Goal: Task Accomplishment & Management: Use online tool/utility

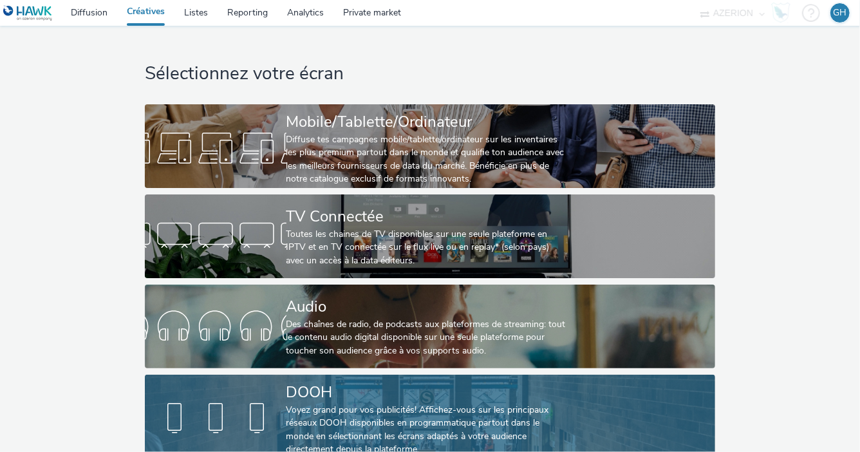
click at [665, 394] on link "DOOH Voyez grand pour vos publicités! Affichez-vous sur les principaux réseaux …" at bounding box center [430, 416] width 570 height 84
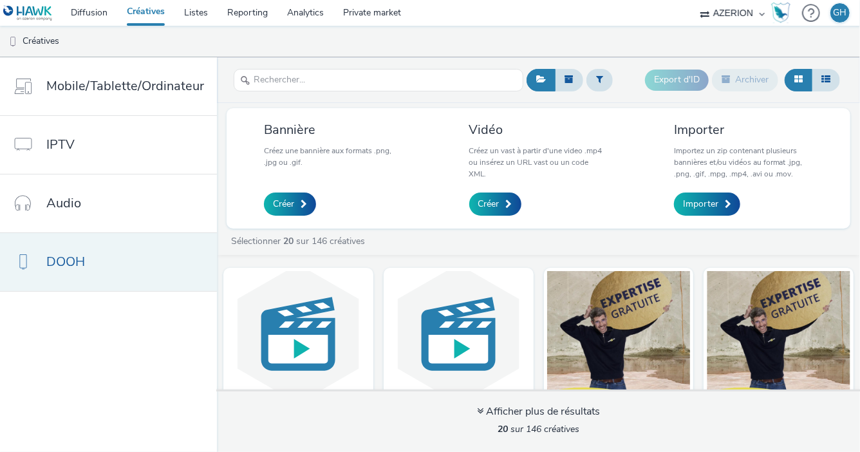
click at [107, 276] on link "DOOH" at bounding box center [108, 262] width 217 height 58
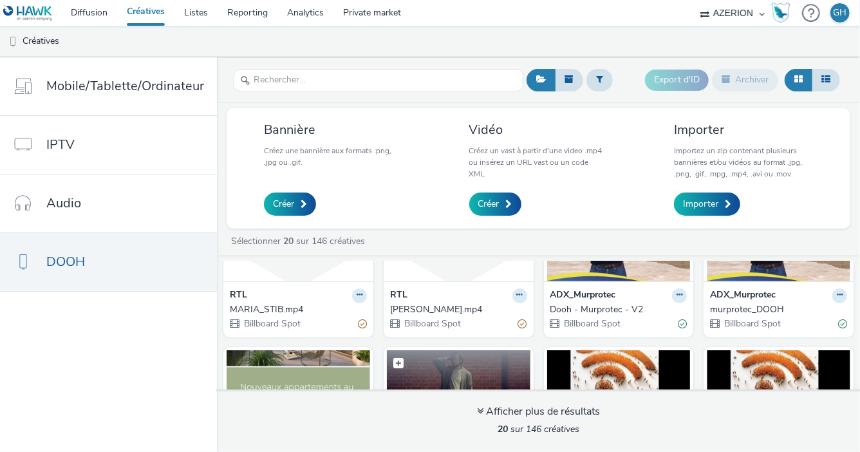
scroll to position [114, 0]
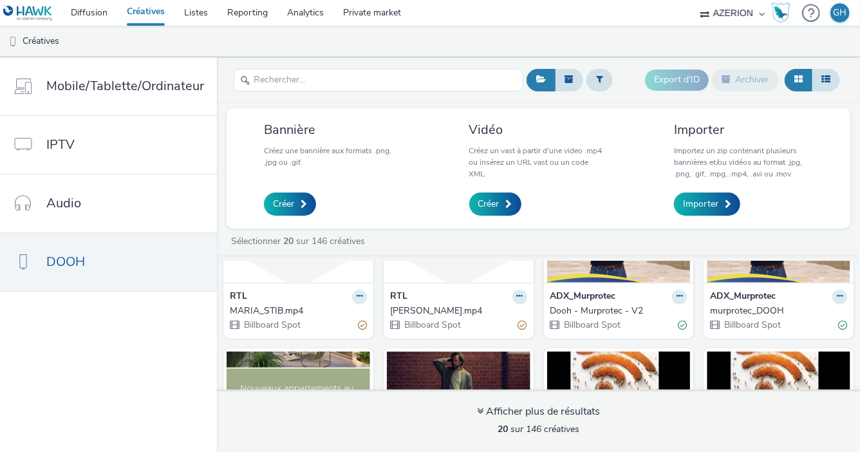
click at [423, 297] on div "RTL" at bounding box center [458, 297] width 137 height 15
click at [420, 284] on div "RTL DAVID_STIB.mp4 Billboard Spot" at bounding box center [458, 310] width 150 height 56
click at [517, 294] on icon at bounding box center [520, 296] width 6 height 8
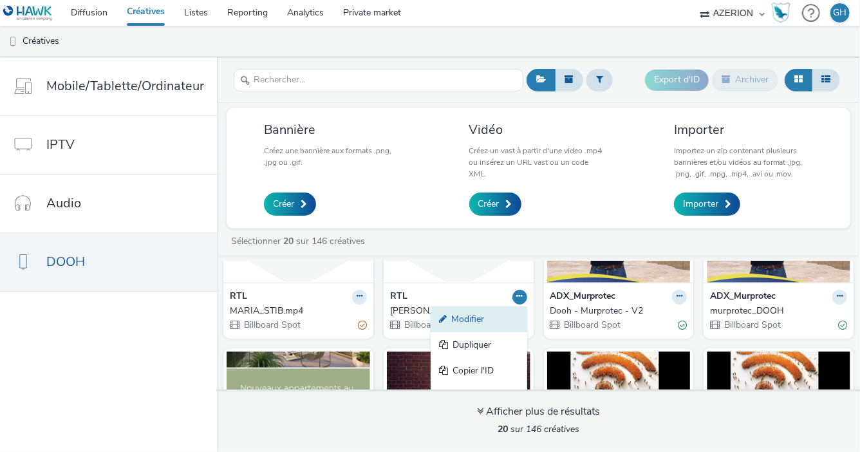
click at [472, 325] on link "Modifier" at bounding box center [478, 319] width 97 height 26
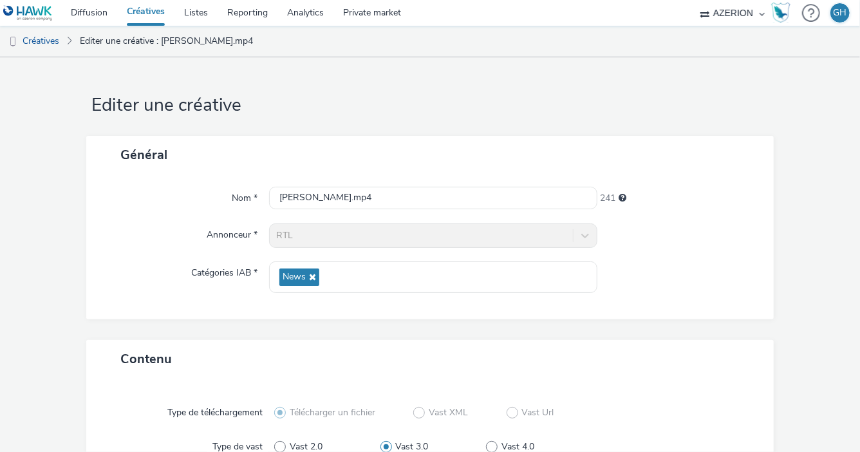
scroll to position [223, 0]
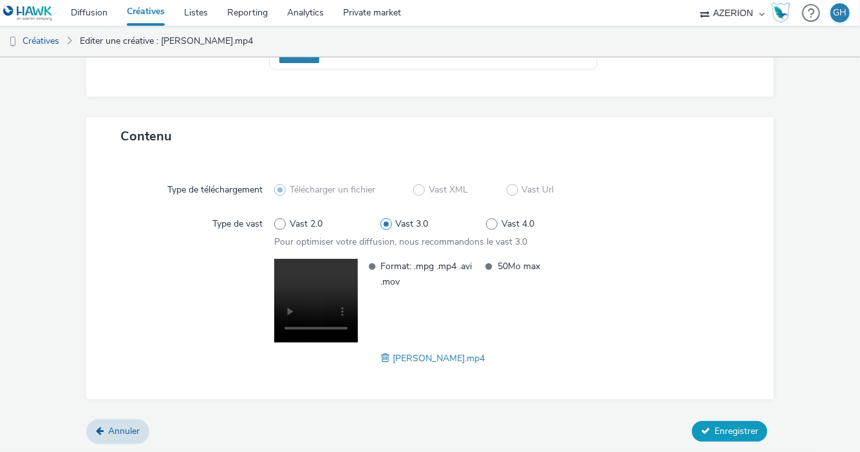
click at [714, 430] on span "Enregistrer" at bounding box center [736, 431] width 44 height 12
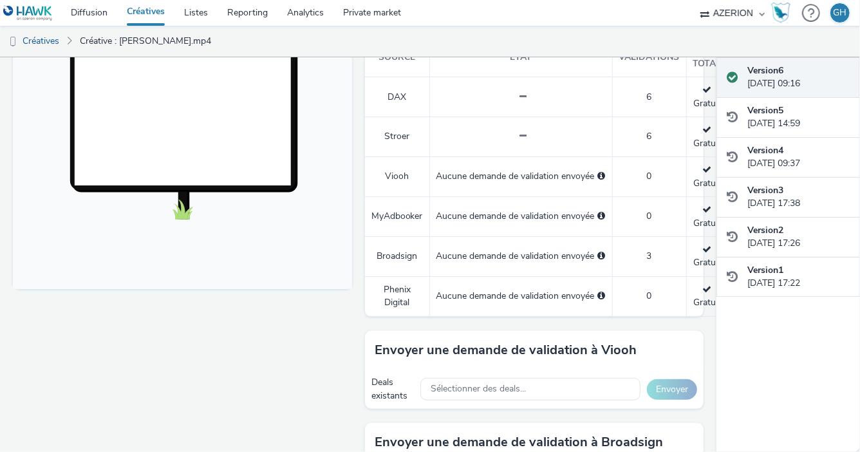
scroll to position [391, 0]
click at [57, 39] on link "Créatives" at bounding box center [33, 41] width 66 height 31
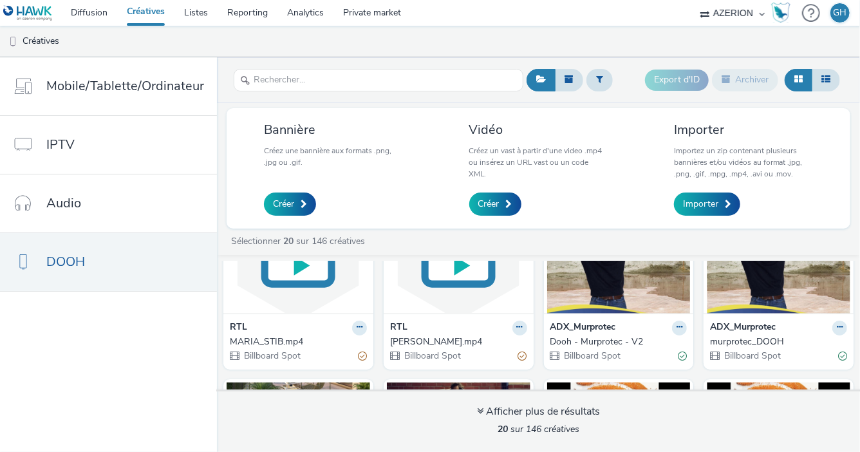
scroll to position [84, 0]
click at [346, 329] on div "RTL" at bounding box center [298, 327] width 137 height 15
click at [356, 327] on icon at bounding box center [359, 326] width 6 height 8
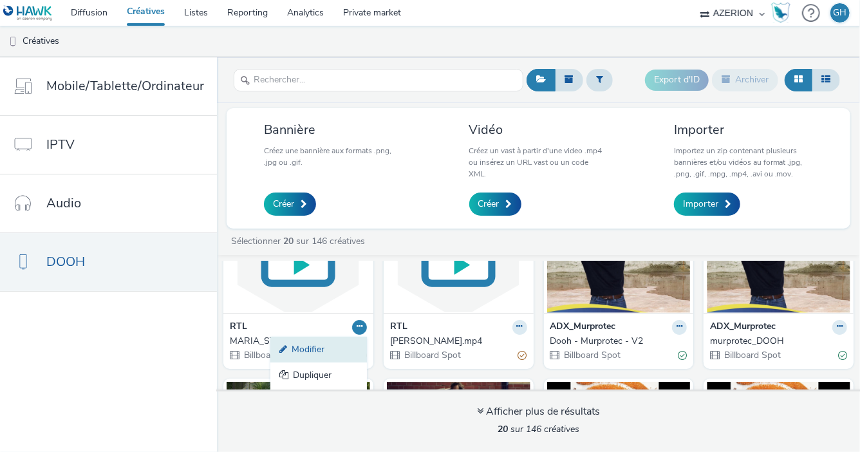
click at [331, 349] on link "Modifier" at bounding box center [318, 349] width 97 height 26
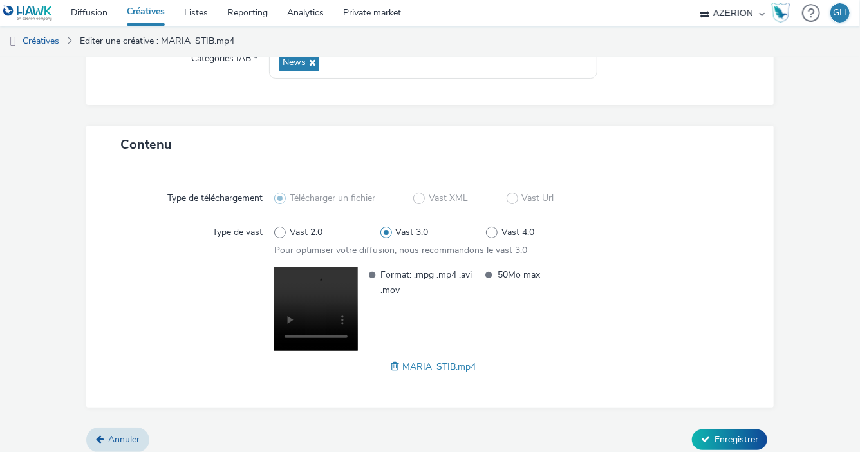
scroll to position [223, 0]
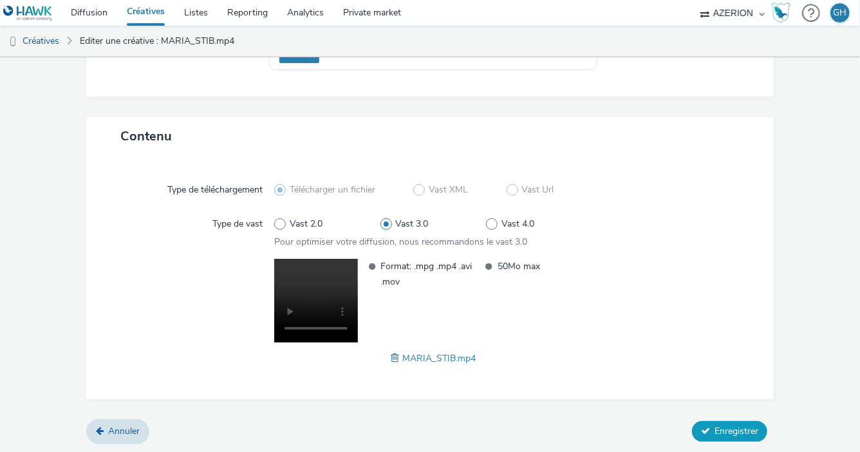
click at [721, 439] on button "Enregistrer" at bounding box center [729, 431] width 75 height 21
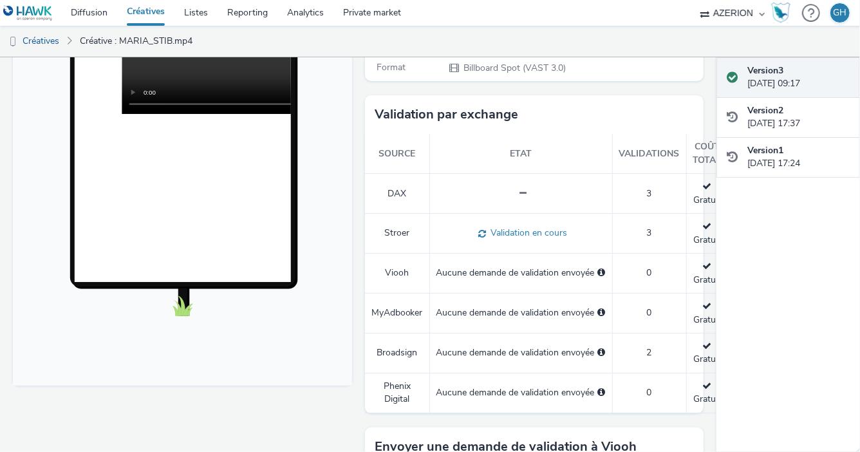
scroll to position [290, 0]
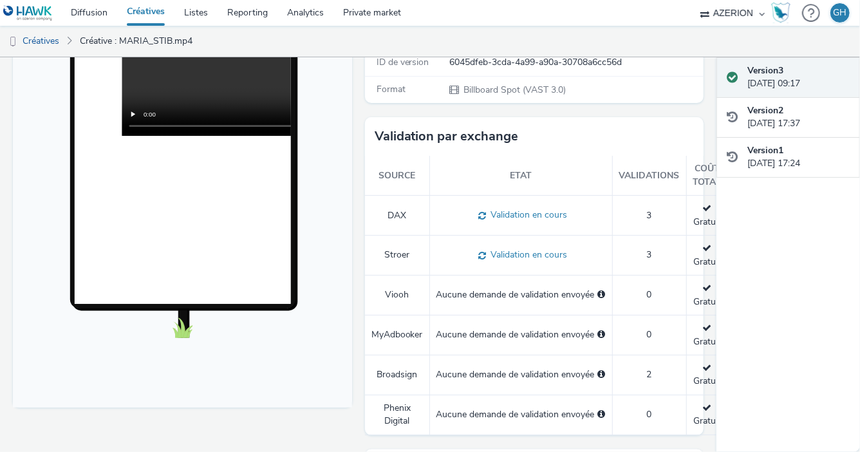
scroll to position [272, 0]
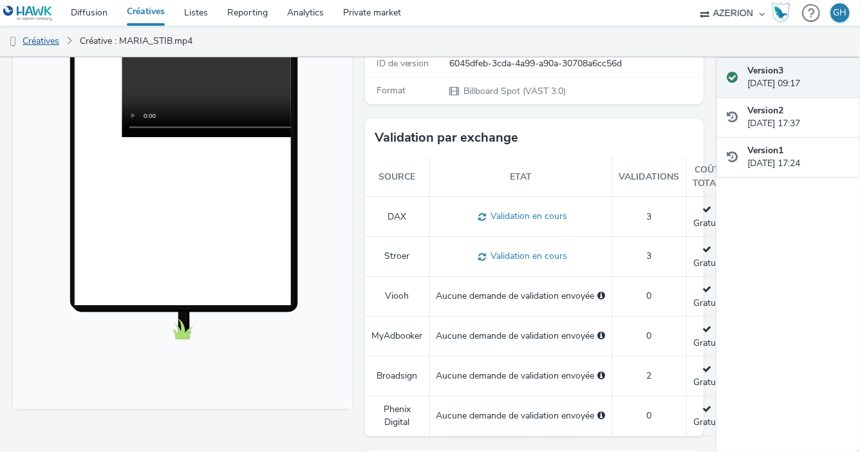
click at [33, 33] on link "Créatives" at bounding box center [33, 41] width 66 height 31
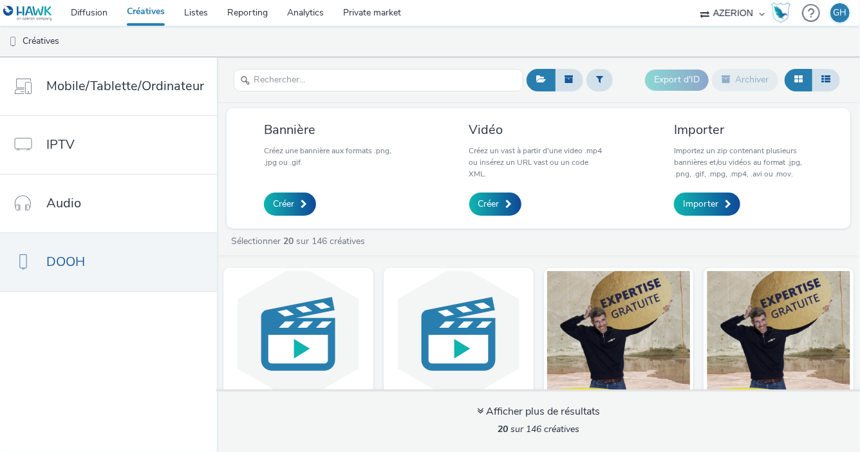
click at [145, 12] on link "Créatives" at bounding box center [145, 13] width 57 height 26
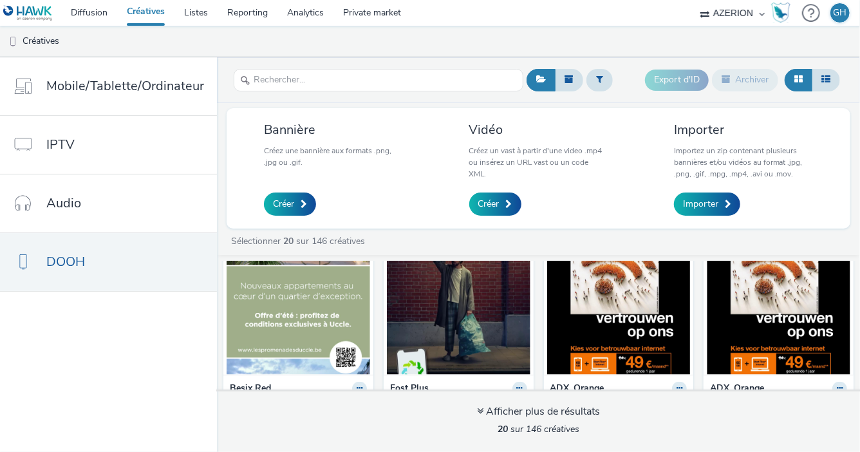
scroll to position [216, 0]
click at [75, 10] on link "Diffusion" at bounding box center [89, 13] width 56 height 26
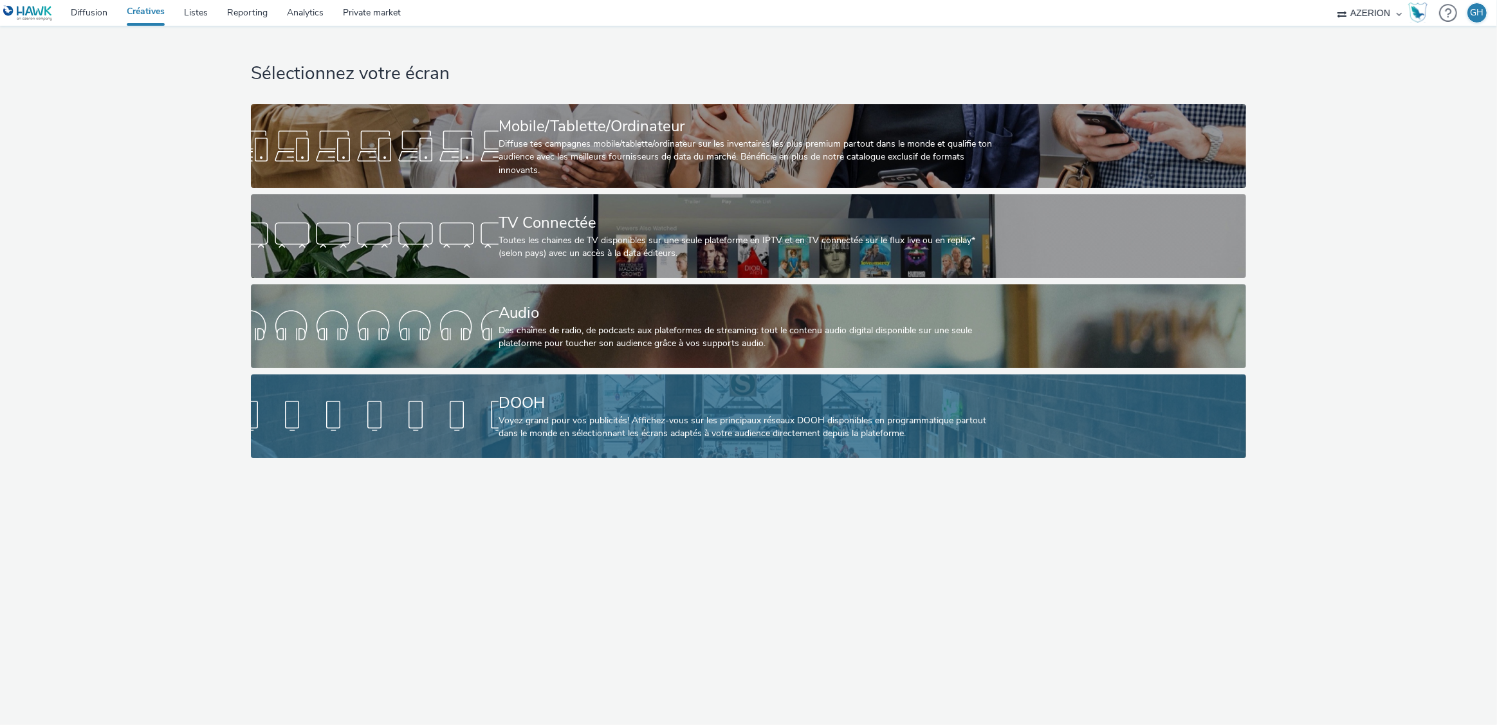
click at [548, 419] on div "Voyez grand pour vos publicités! Affichez-vous sur les principaux réseaux DOOH …" at bounding box center [746, 427] width 495 height 26
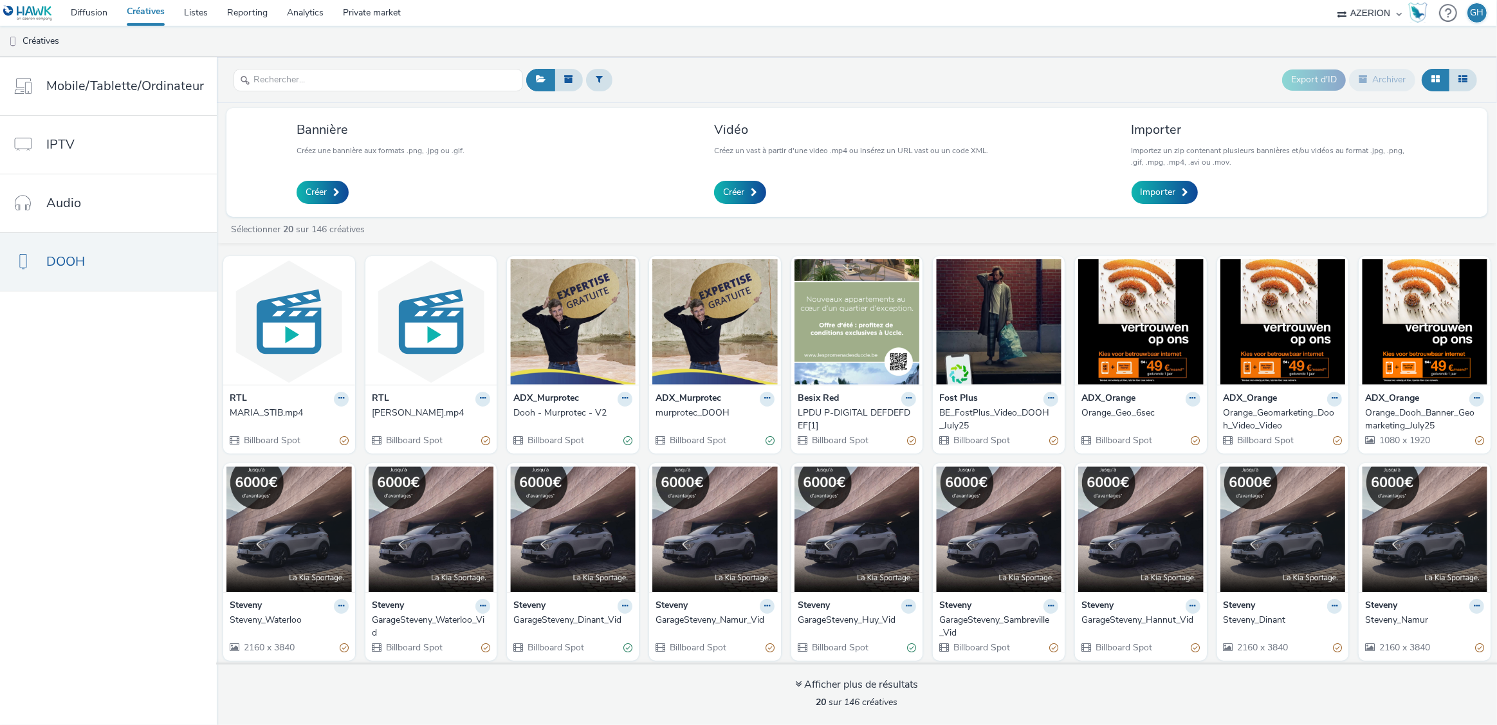
click at [387, 409] on div "[PERSON_NAME].mp4" at bounding box center [429, 413] width 114 height 13
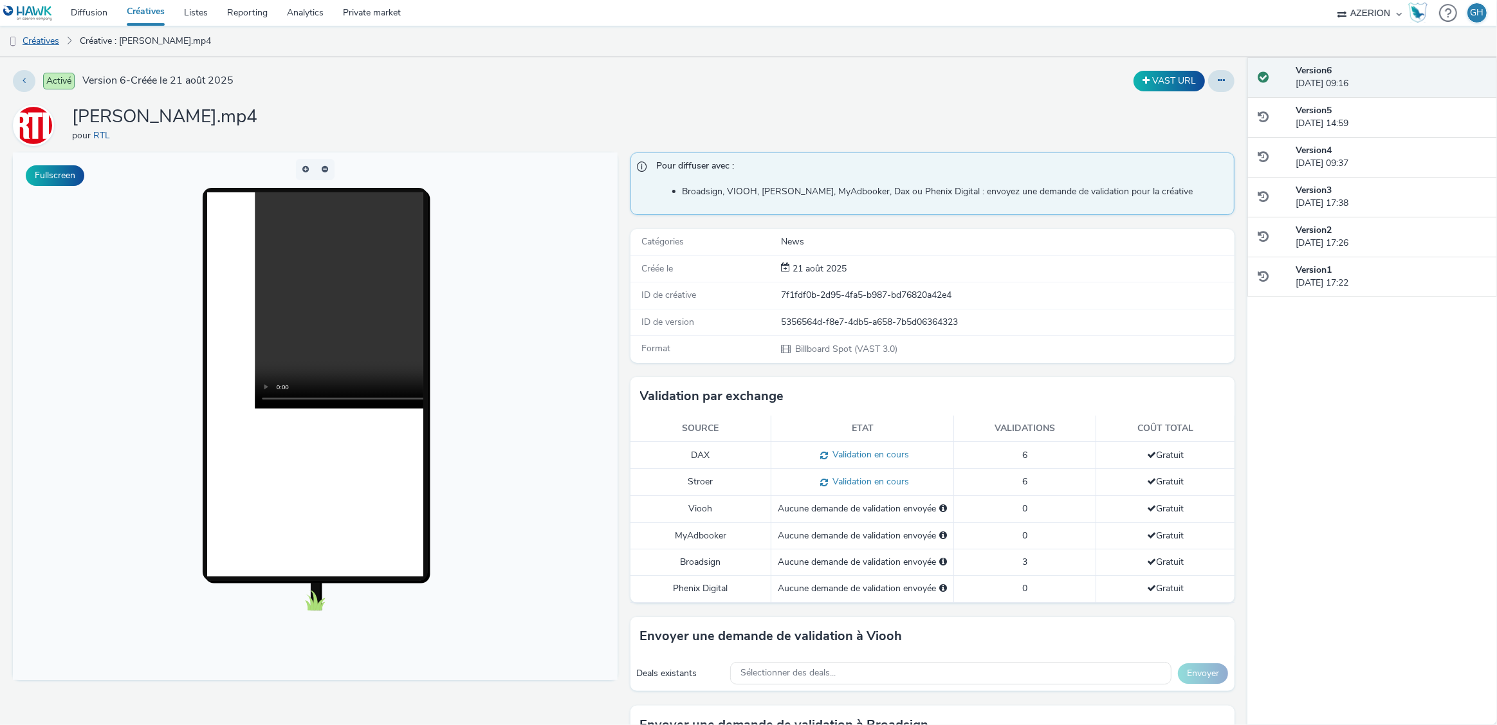
drag, startPoint x: 50, startPoint y: 45, endPoint x: 51, endPoint y: 55, distance: 9.7
click at [50, 45] on link "Créatives" at bounding box center [33, 41] width 66 height 31
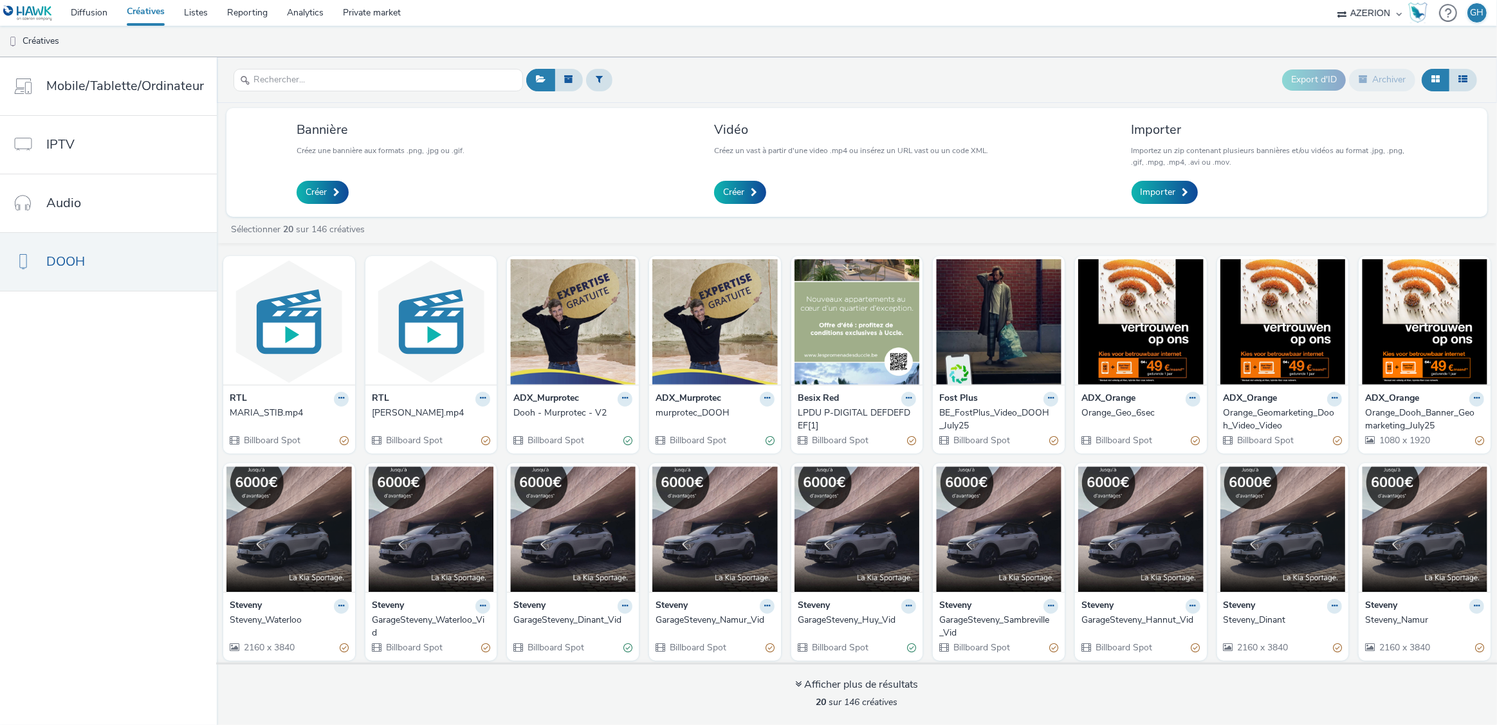
click at [273, 421] on div "RTL MARIA_STIB.mp4 Billboard Spot" at bounding box center [289, 419] width 132 height 69
click at [273, 416] on div "MARIA_STIB.mp4" at bounding box center [287, 413] width 114 height 13
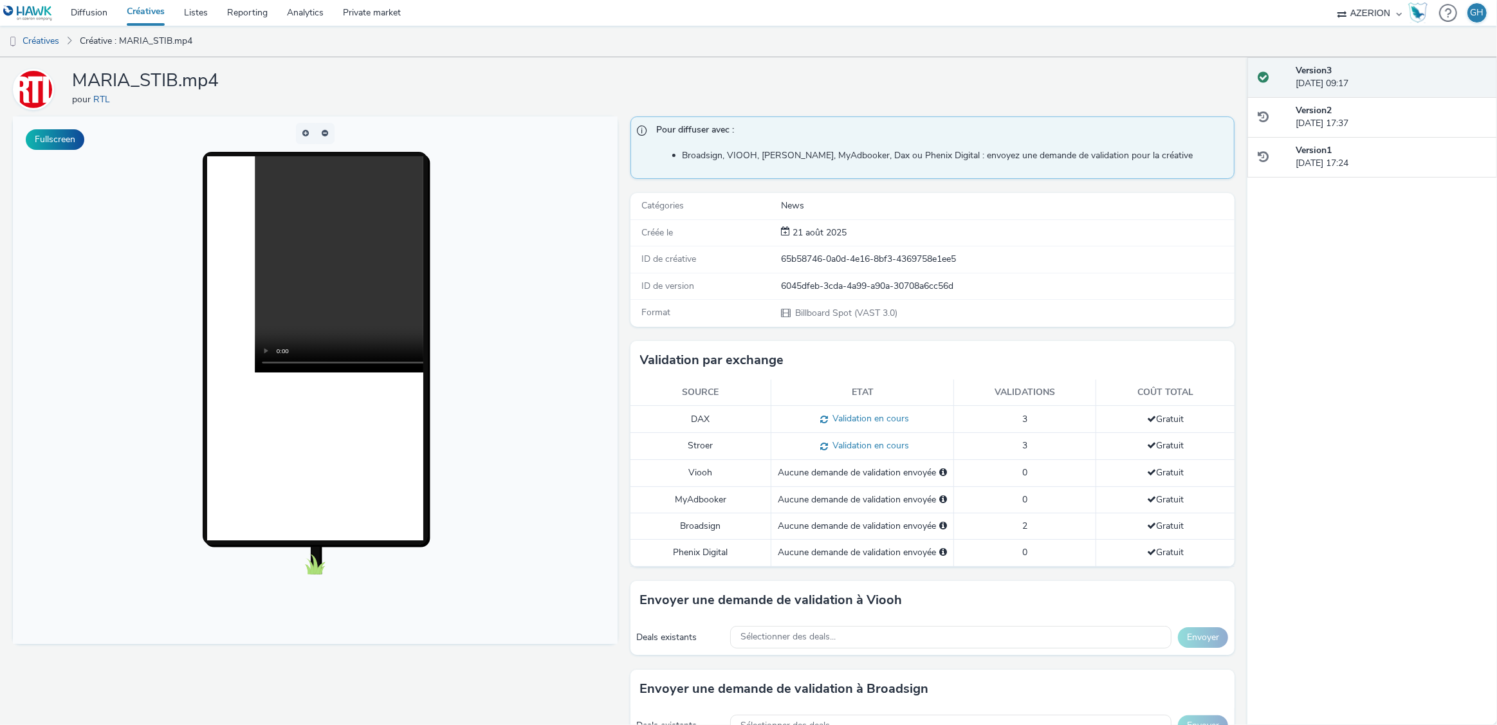
scroll to position [35, 0]
click at [1024, 526] on td "2" at bounding box center [1025, 527] width 142 height 26
click at [1022, 526] on span "2" at bounding box center [1024, 527] width 5 height 12
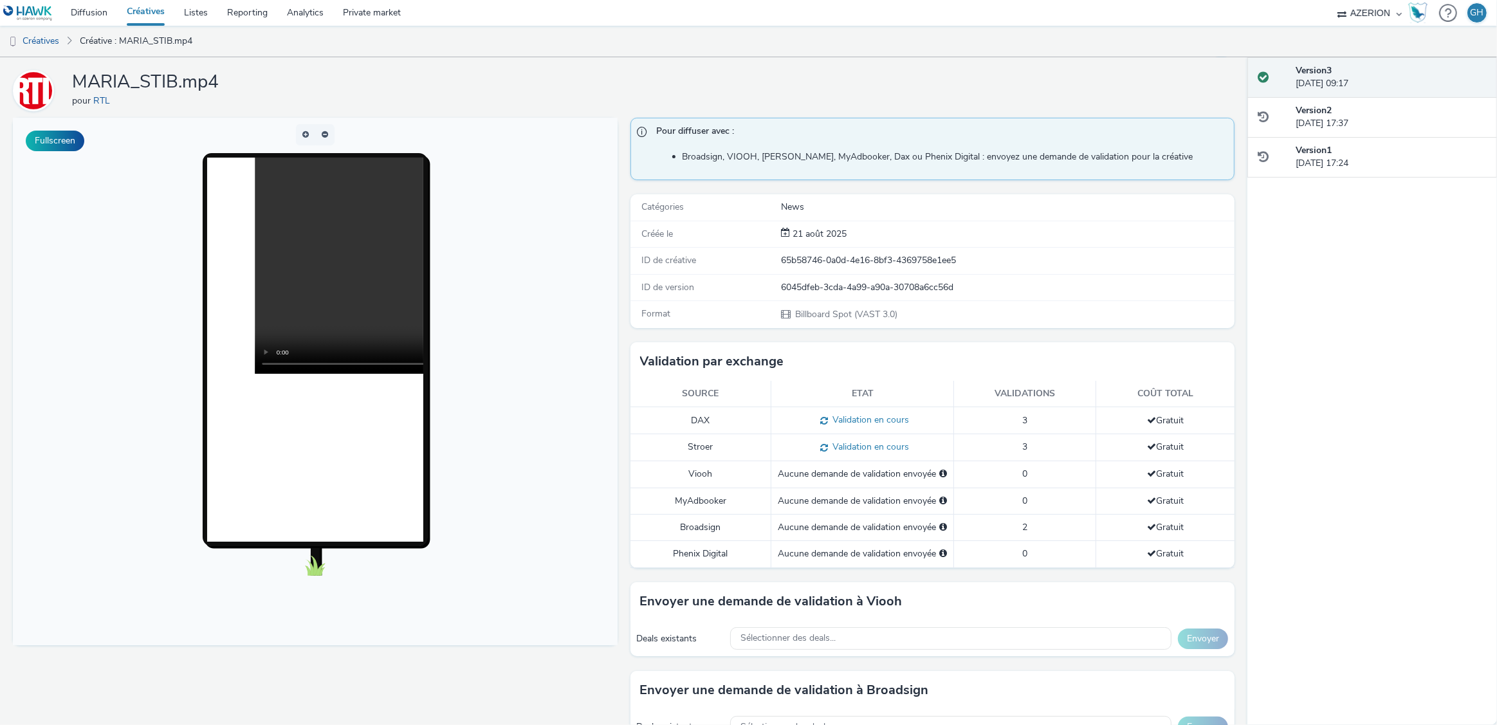
click at [1022, 526] on span "2" at bounding box center [1024, 527] width 5 height 12
click at [1007, 531] on td "2" at bounding box center [1025, 527] width 142 height 26
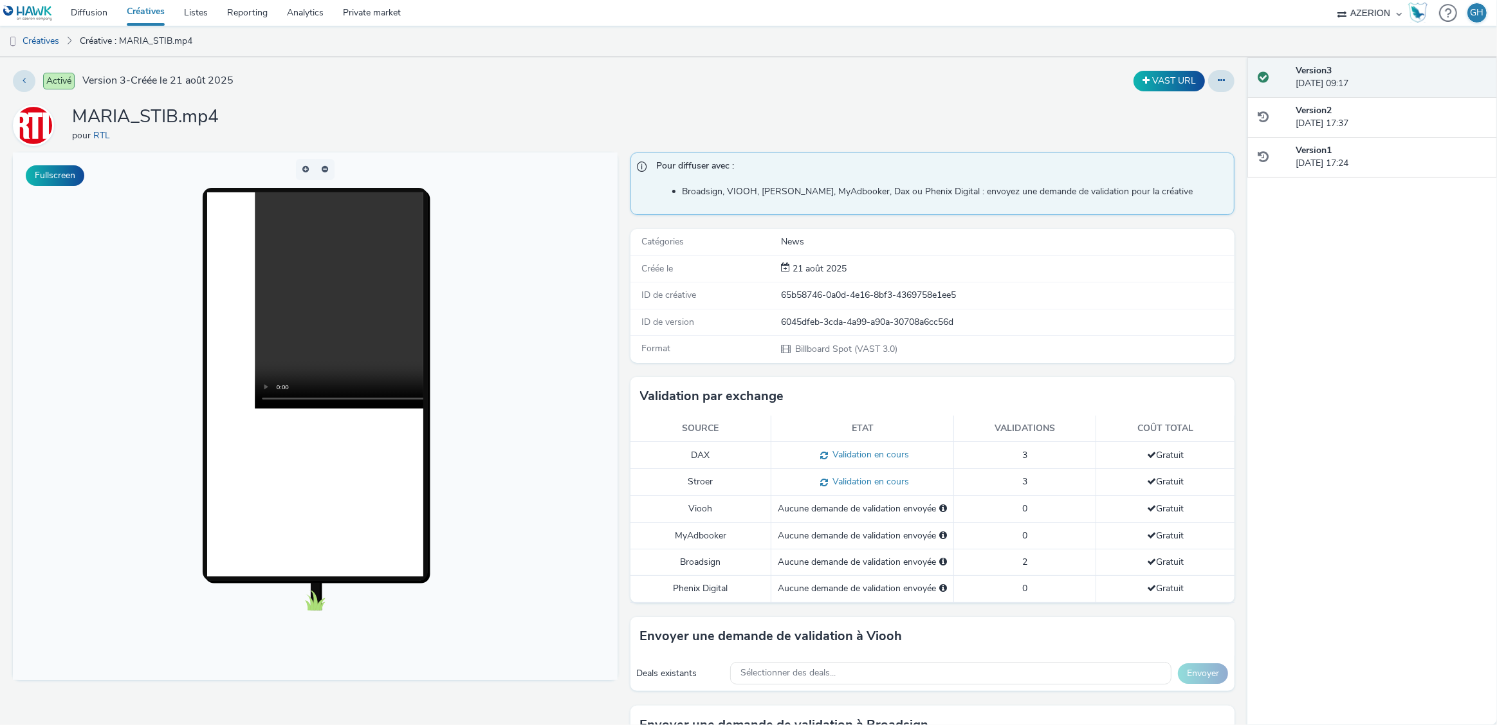
drag, startPoint x: 790, startPoint y: 557, endPoint x: 971, endPoint y: 571, distance: 181.4
click at [970, 571] on tr "Broadsign Aucune demande de validation envoyée 2 Gratuit" at bounding box center [933, 562] width 605 height 26
click at [891, 561] on div "Aucune demande de validation envoyée" at bounding box center [862, 562] width 169 height 13
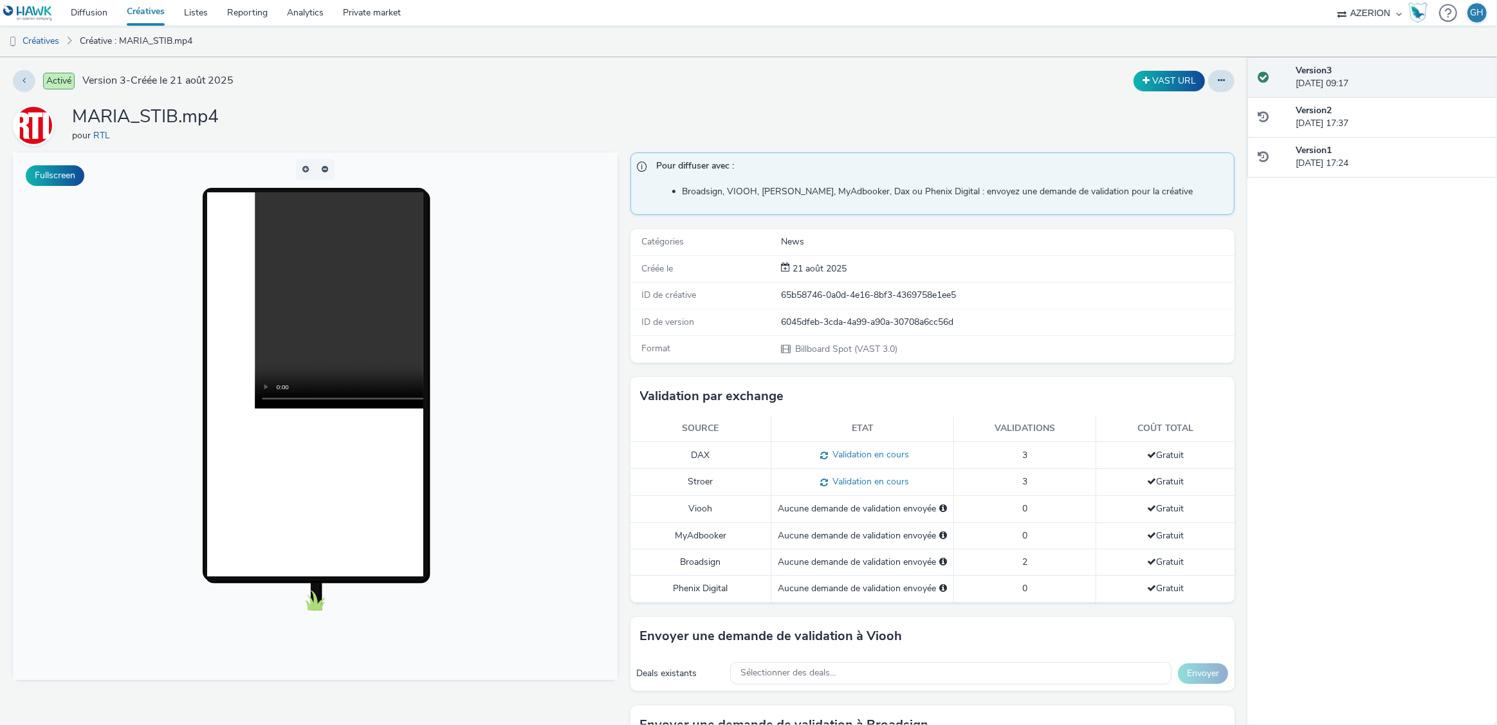
click at [984, 563] on td "2" at bounding box center [1025, 562] width 142 height 26
click at [1022, 560] on span "2" at bounding box center [1024, 562] width 5 height 12
drag, startPoint x: 1047, startPoint y: 560, endPoint x: 997, endPoint y: 561, distance: 50.8
click at [997, 561] on td "2" at bounding box center [1025, 562] width 142 height 26
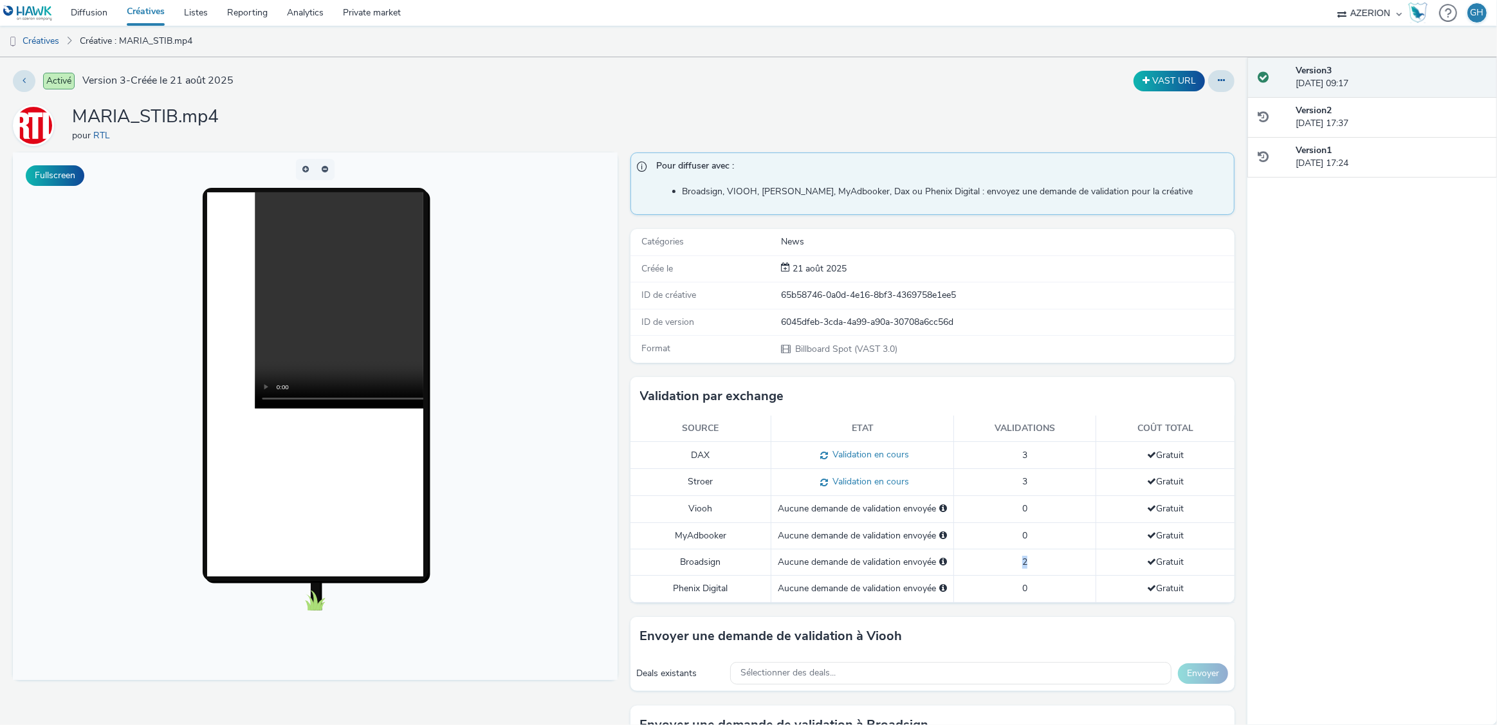
click at [997, 561] on td "2" at bounding box center [1025, 562] width 142 height 26
drag, startPoint x: 1026, startPoint y: 560, endPoint x: 984, endPoint y: 564, distance: 41.9
click at [984, 564] on td "2" at bounding box center [1025, 562] width 142 height 26
click at [31, 49] on link "Créatives" at bounding box center [33, 41] width 66 height 31
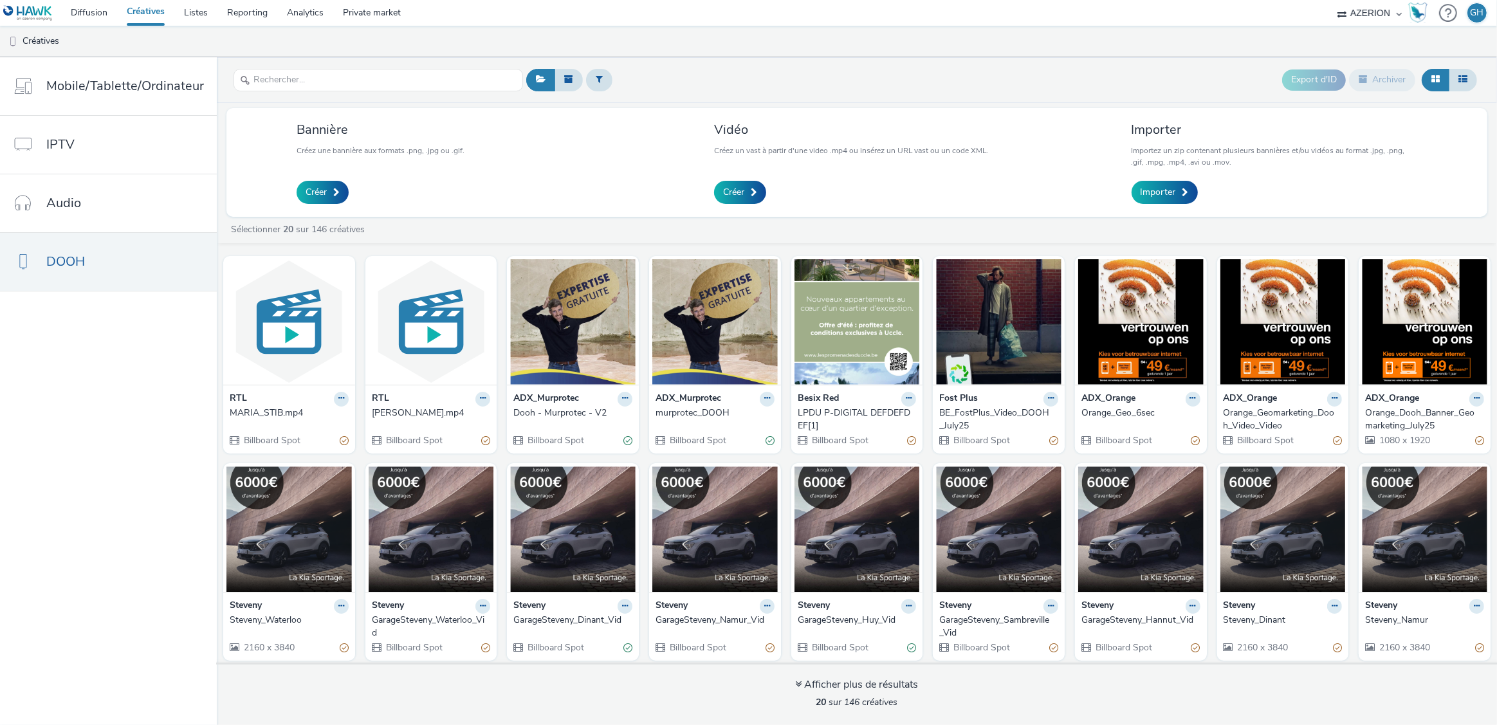
click at [398, 408] on div "[PERSON_NAME].mp4" at bounding box center [429, 413] width 114 height 13
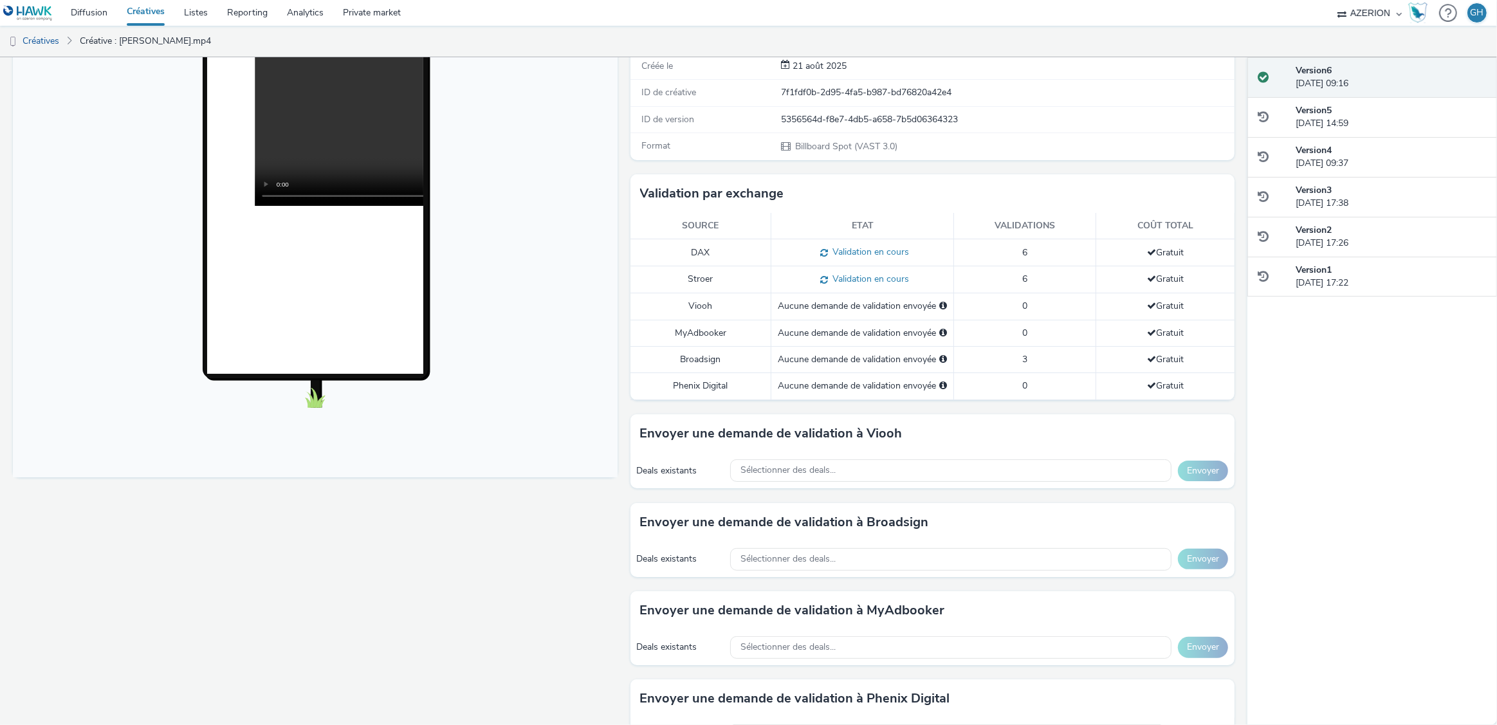
scroll to position [202, 0]
click at [83, 12] on link "Diffusion" at bounding box center [89, 13] width 56 height 26
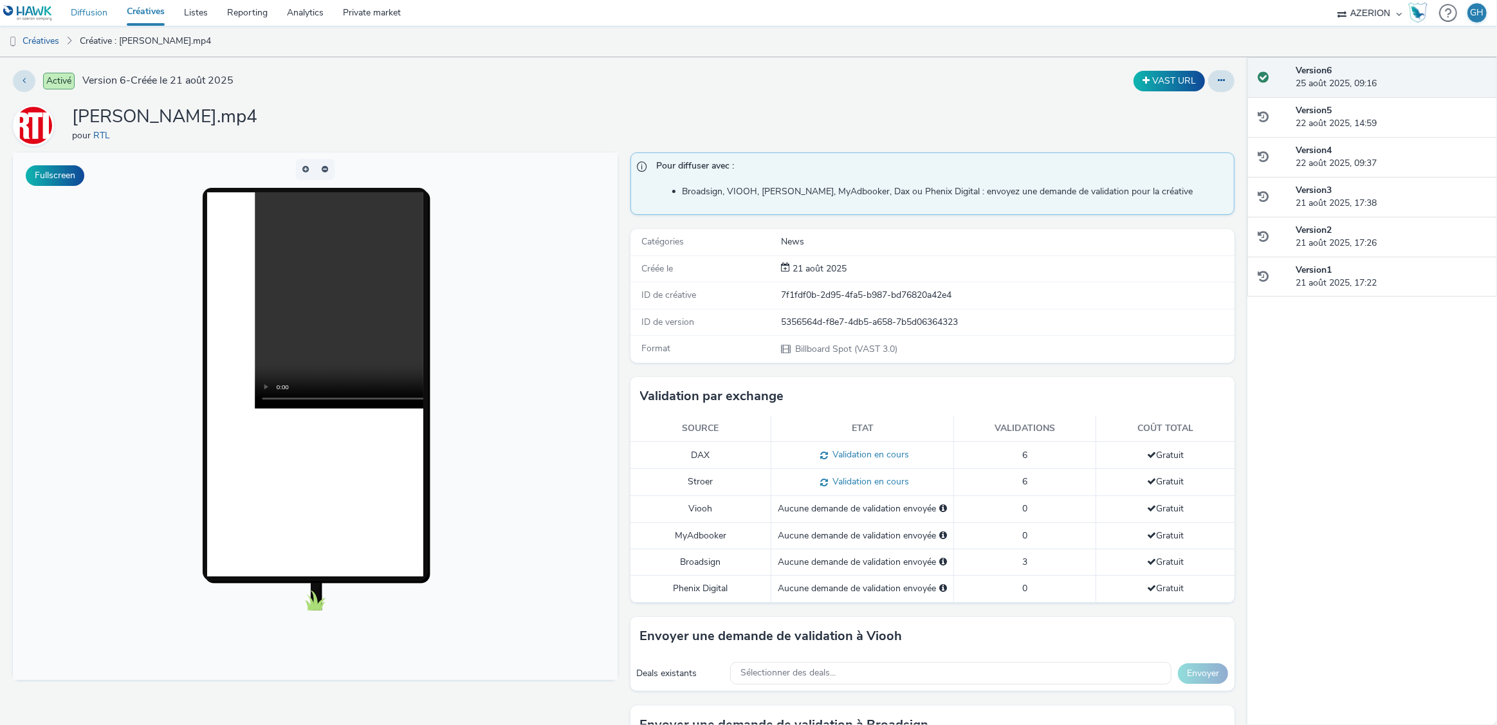
click at [93, 10] on link "Diffusion" at bounding box center [89, 13] width 56 height 26
